Goal: Task Accomplishment & Management: Complete application form

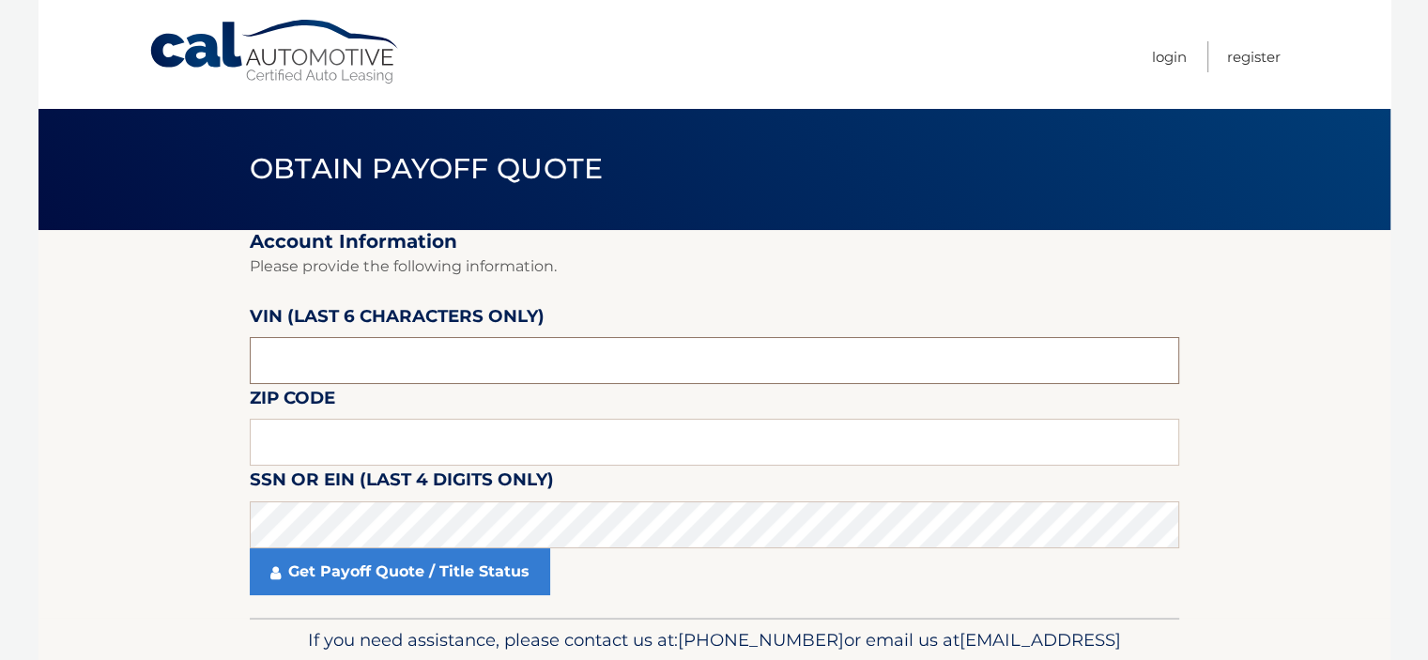
click at [354, 367] on input "text" at bounding box center [715, 360] width 930 height 47
click at [376, 431] on input "text" at bounding box center [715, 442] width 930 height 47
type input "08857"
click at [358, 366] on input "text" at bounding box center [715, 360] width 930 height 47
type input "199159"
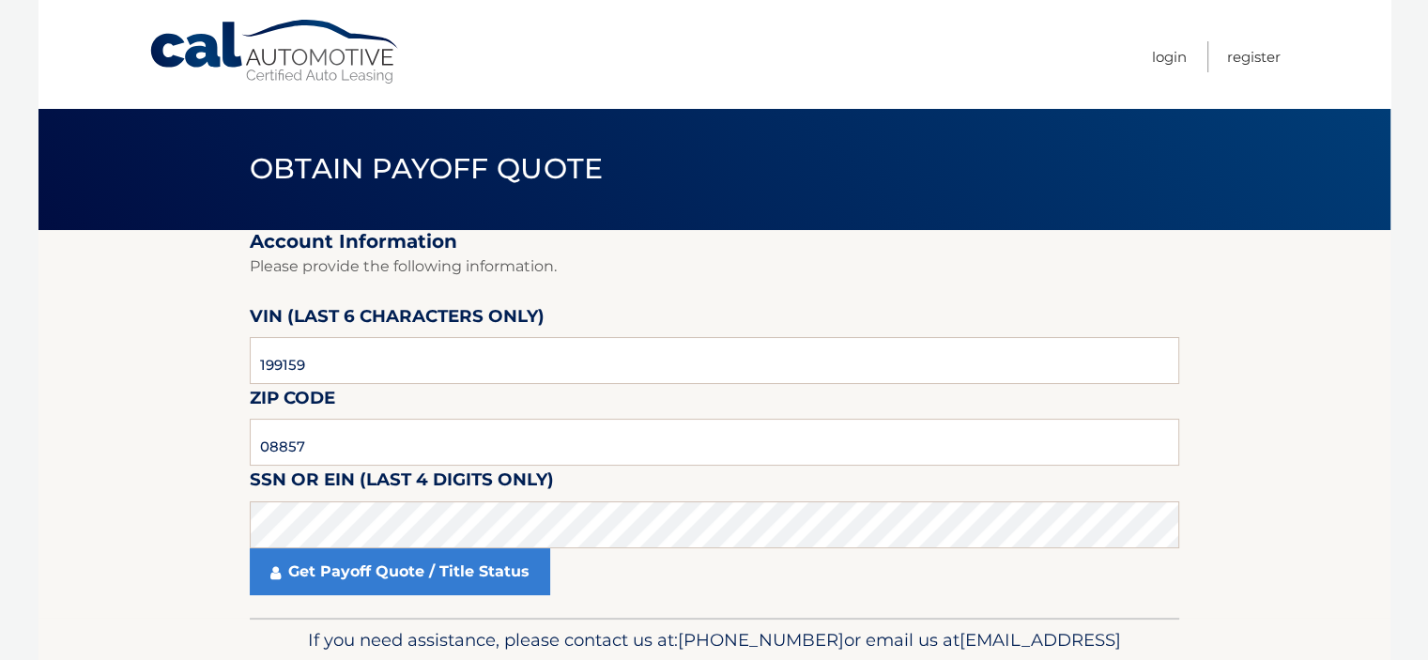
click at [173, 332] on section "Account Information Please provide the following information. VIN (last 6 chara…" at bounding box center [715, 424] width 1352 height 388
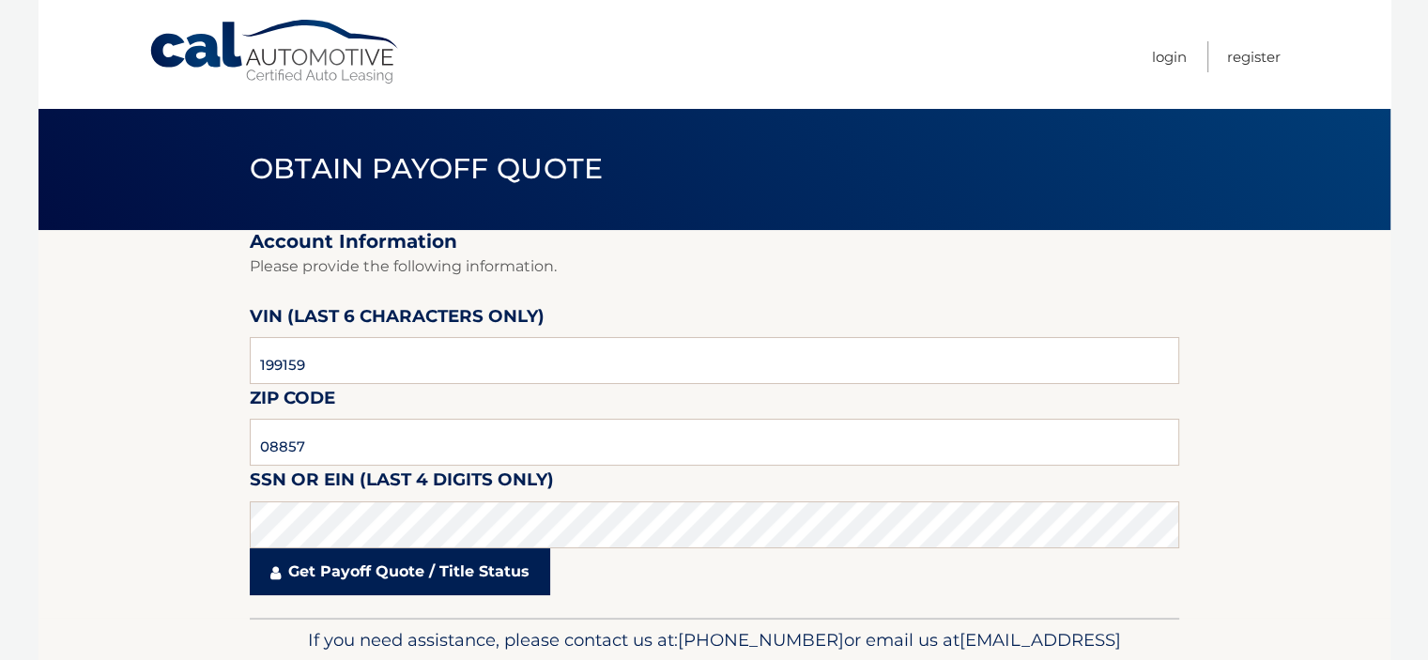
click at [307, 574] on link "Get Payoff Quote / Title Status" at bounding box center [400, 571] width 300 height 47
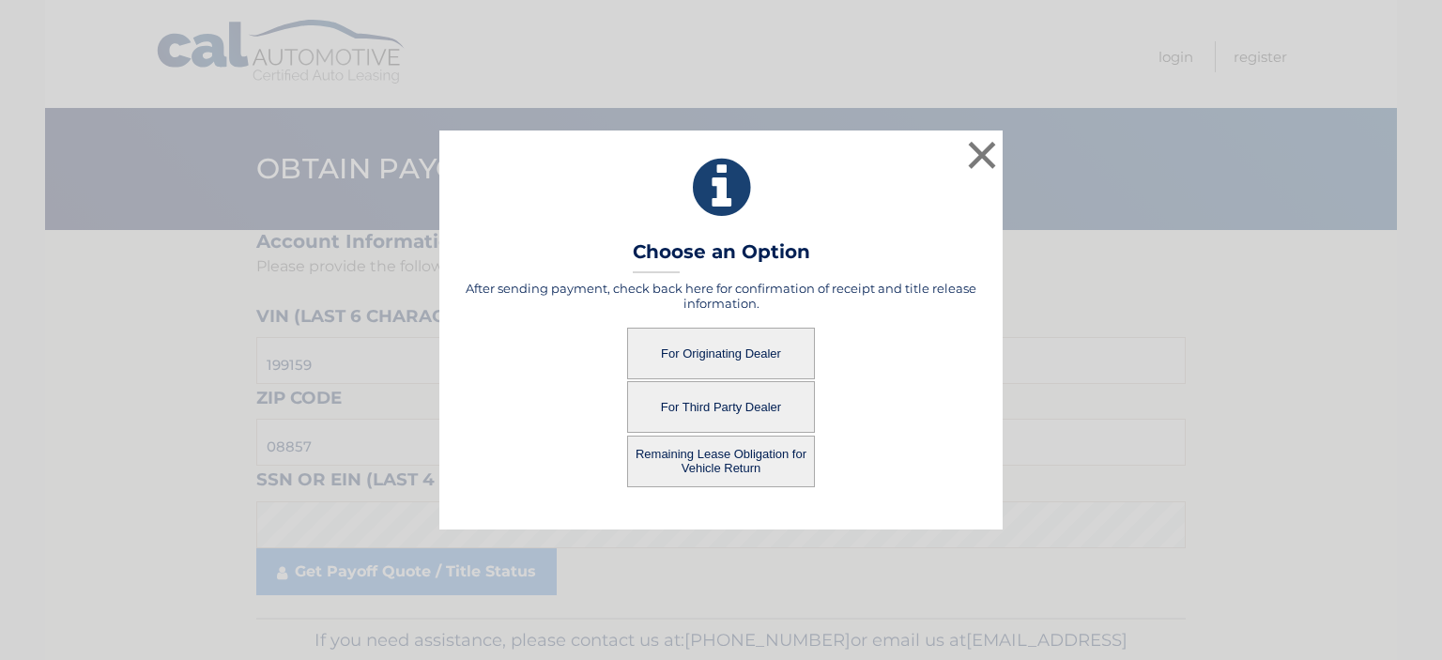
click at [721, 406] on button "For Third Party Dealer" at bounding box center [721, 407] width 188 height 52
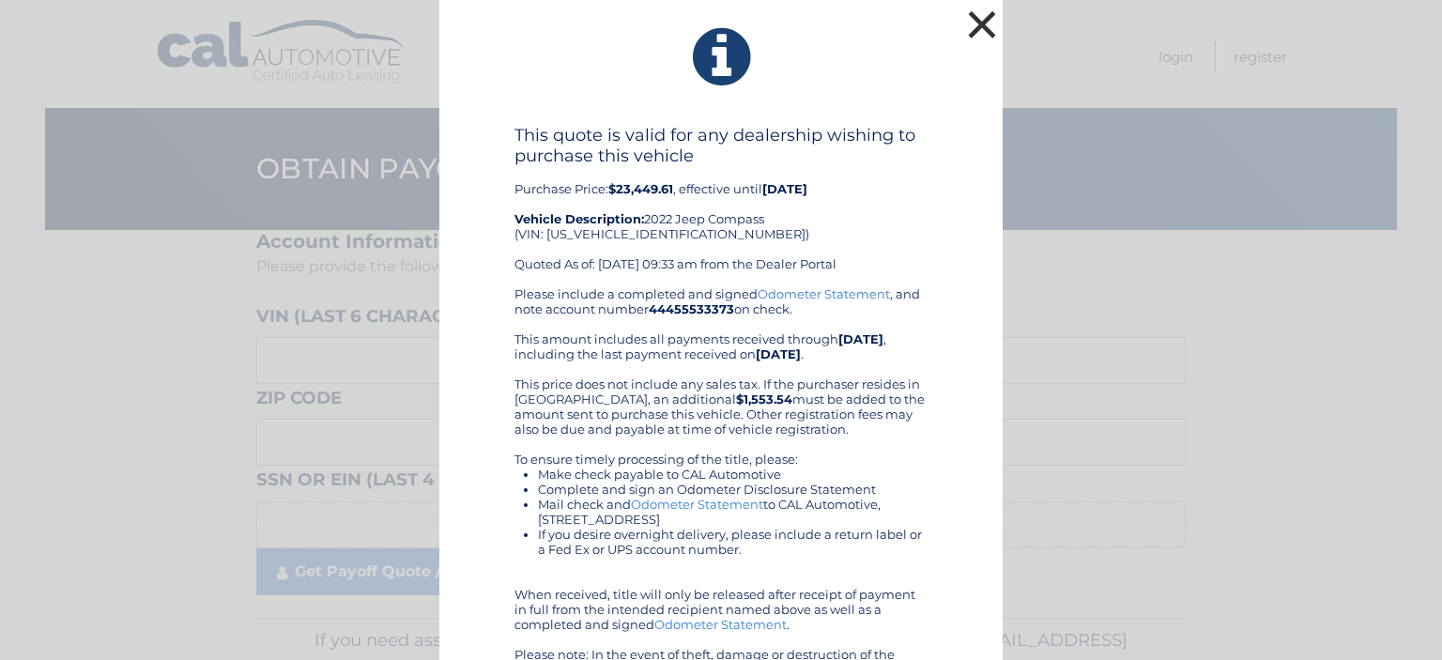
click at [980, 28] on button "×" at bounding box center [982, 25] width 38 height 38
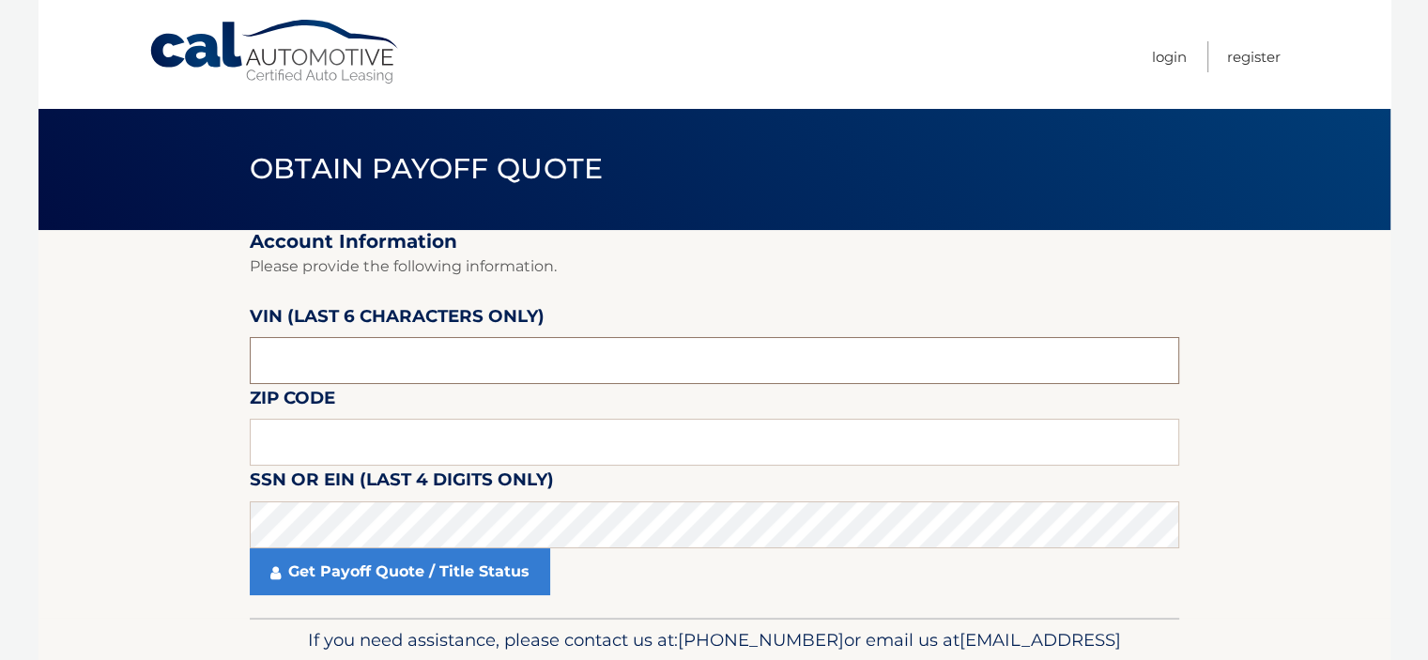
click at [470, 352] on input "text" at bounding box center [715, 360] width 930 height 47
type input "199159"
click at [441, 425] on input "text" at bounding box center [715, 442] width 930 height 47
click at [423, 447] on input "text" at bounding box center [715, 442] width 930 height 47
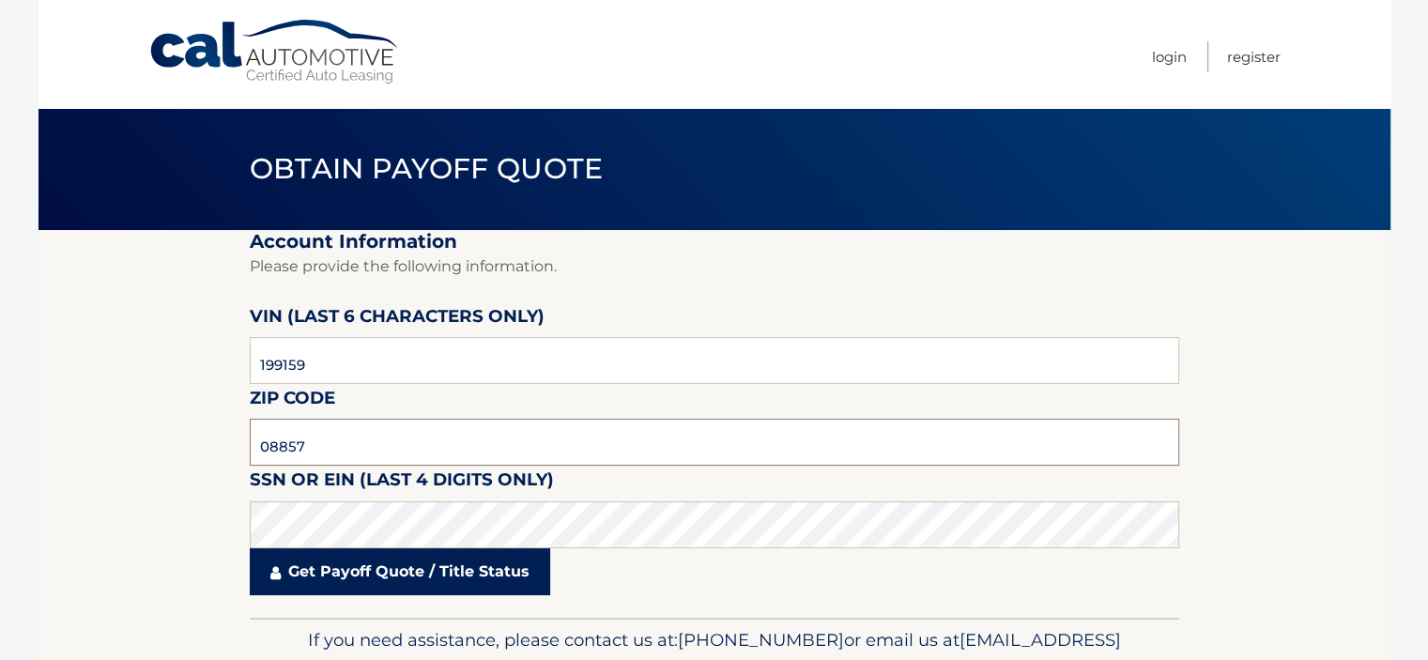
type input "08857"
click at [354, 570] on link "Get Payoff Quote / Title Status" at bounding box center [400, 571] width 300 height 47
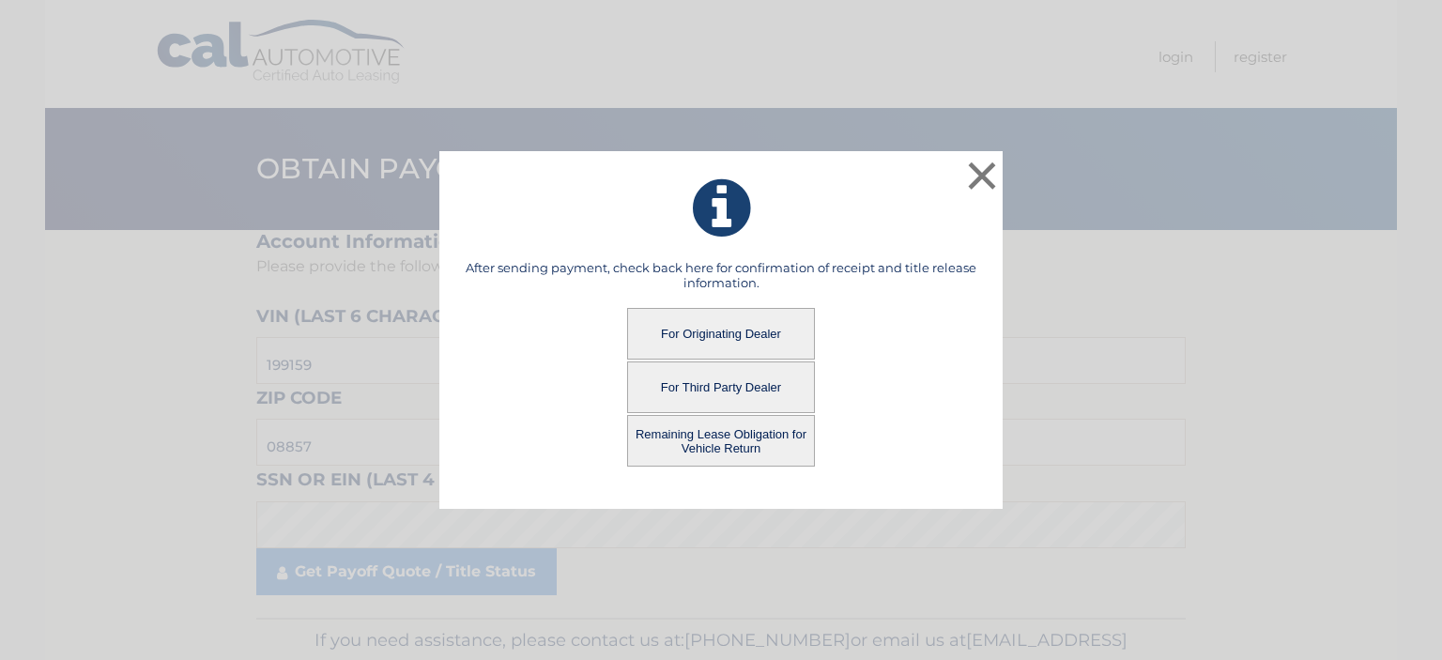
click at [735, 334] on button "For Originating Dealer" at bounding box center [721, 334] width 188 height 52
click at [717, 331] on button "For Originating Dealer" at bounding box center [721, 334] width 188 height 52
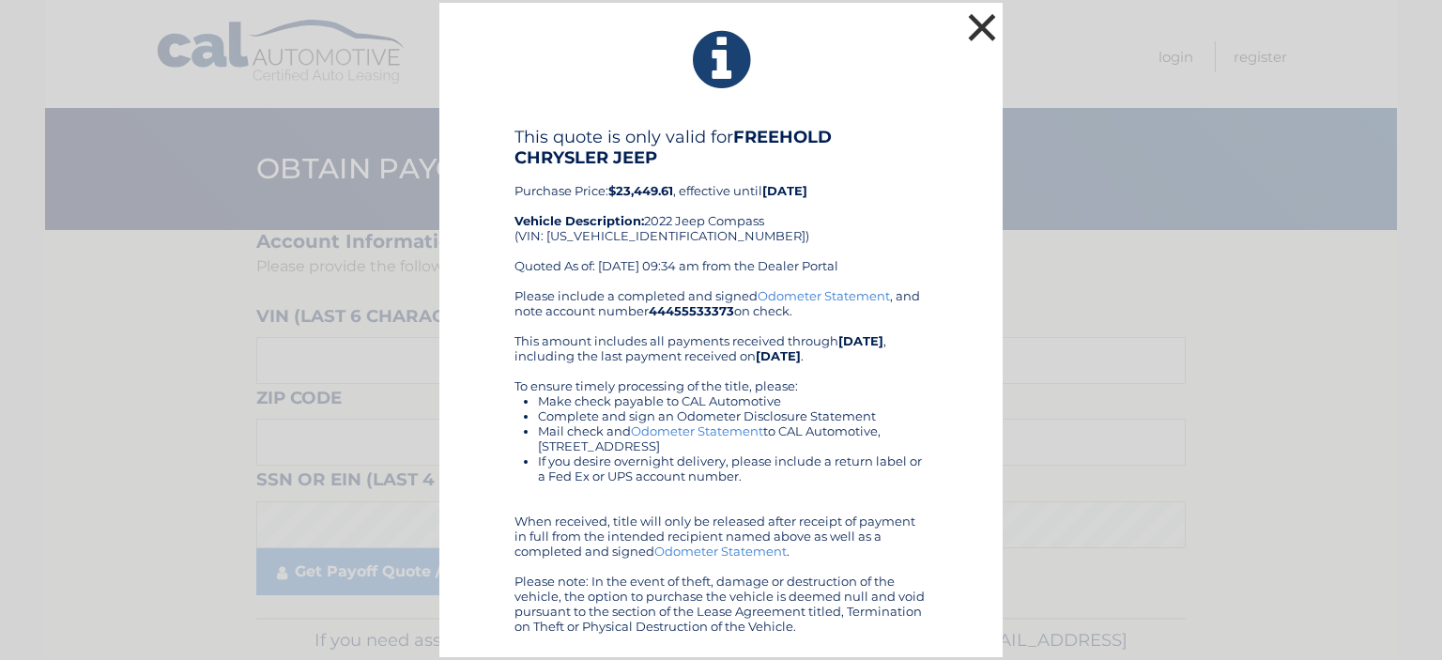
click at [978, 28] on button "×" at bounding box center [982, 27] width 38 height 38
